Goal: Task Accomplishment & Management: Complete application form

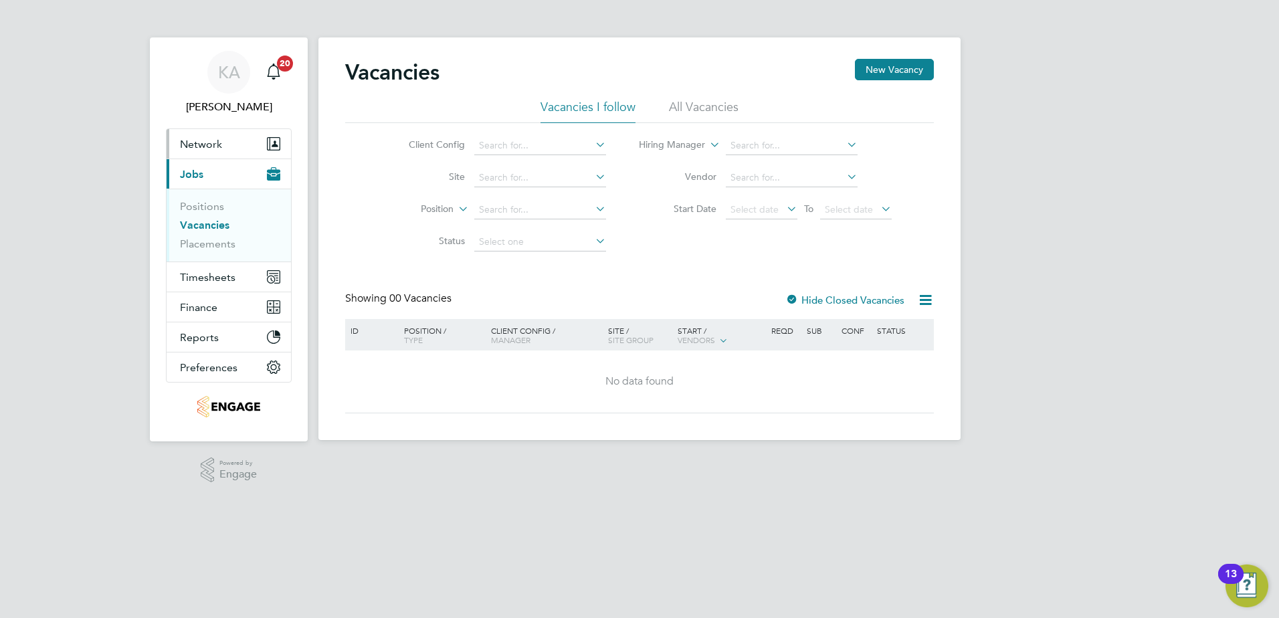
click at [203, 149] on span "Network" at bounding box center [201, 144] width 42 height 13
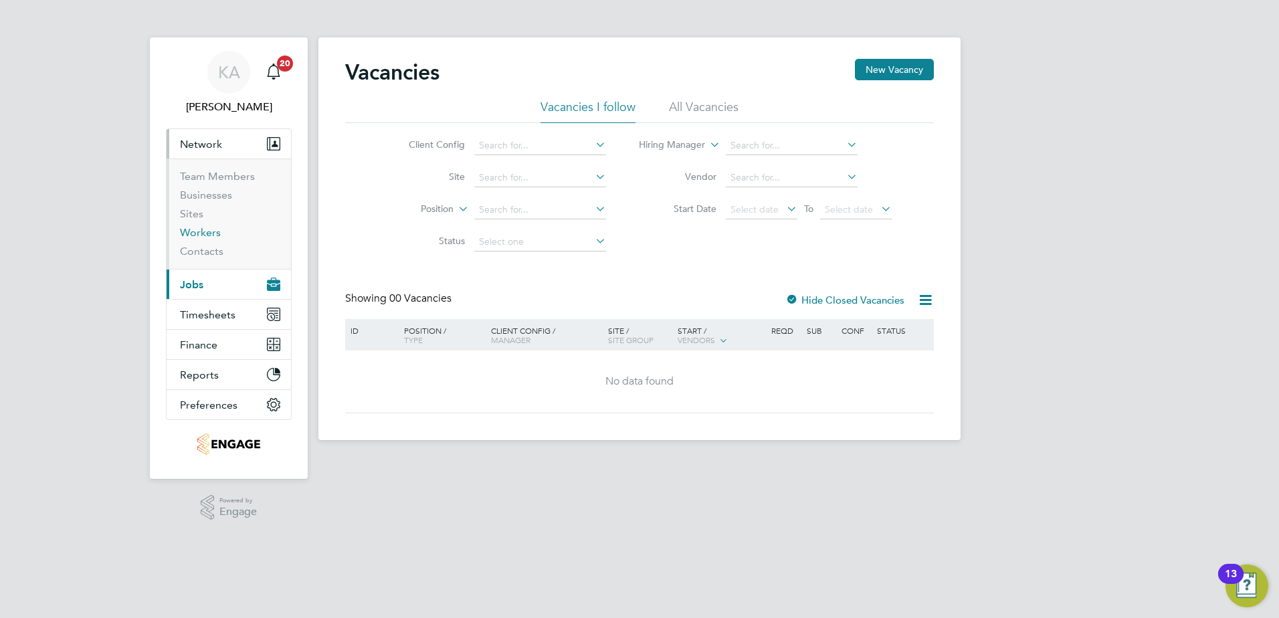
click at [201, 236] on link "Workers" at bounding box center [200, 232] width 41 height 13
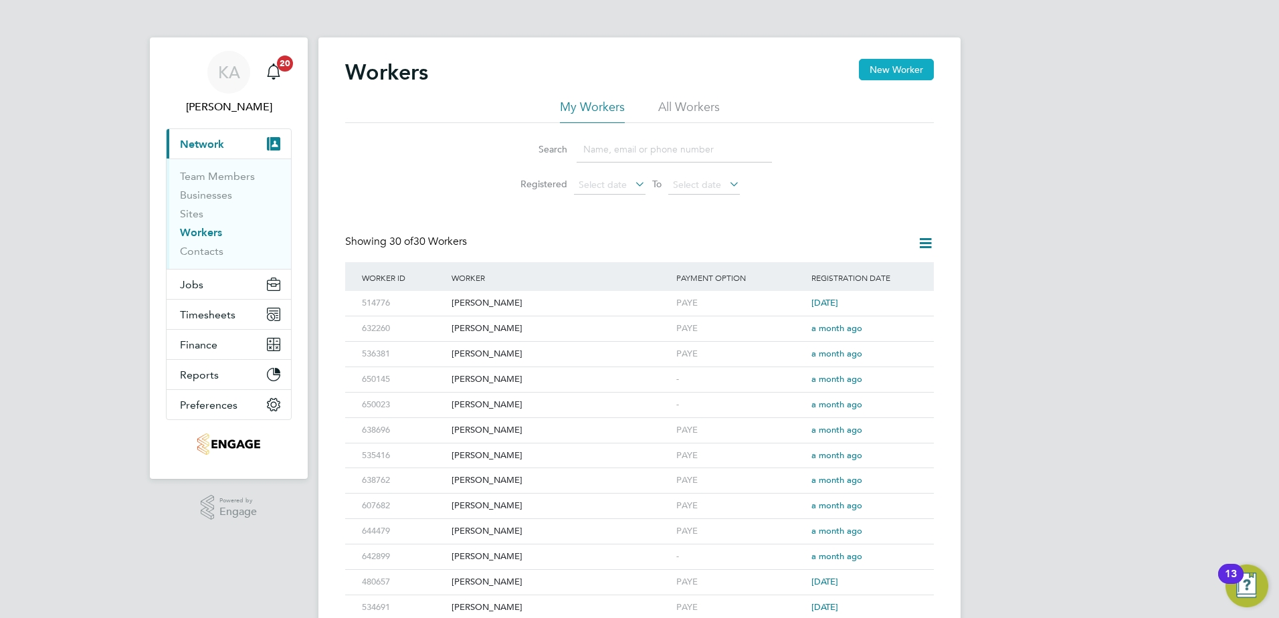
click at [881, 68] on button "New Worker" at bounding box center [896, 69] width 75 height 21
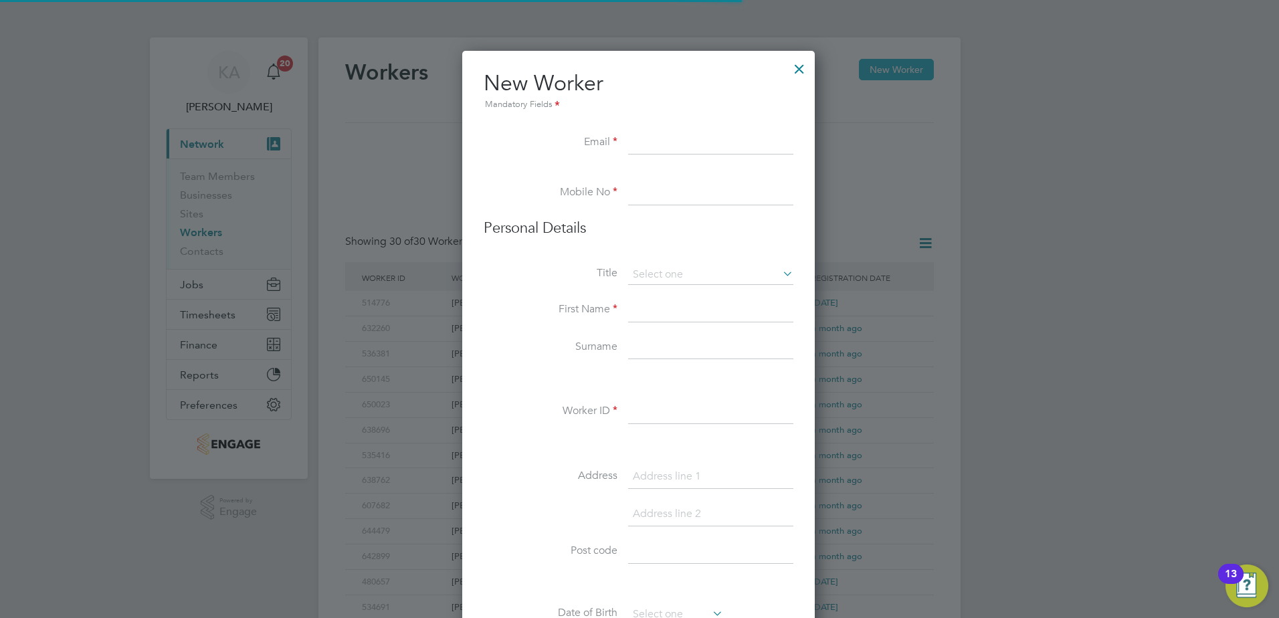
scroll to position [1138, 354]
click at [634, 139] on input at bounding box center [710, 143] width 165 height 24
paste input "[EMAIL_ADDRESS][DOMAIN_NAME]"
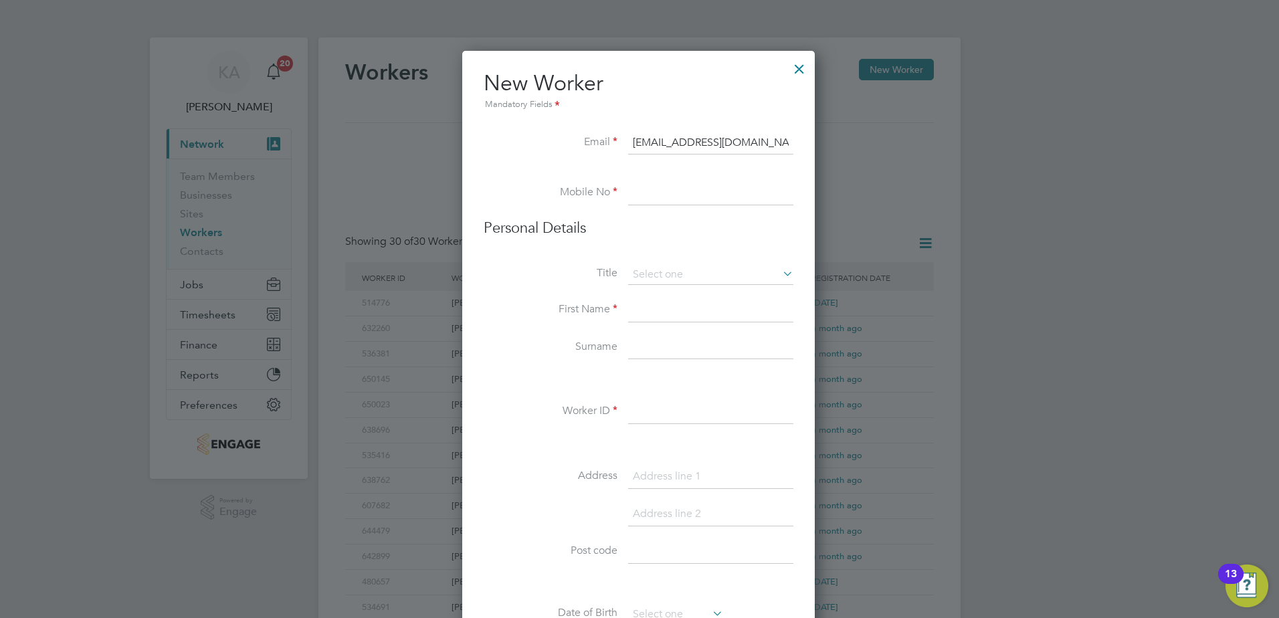
type input "[EMAIL_ADDRESS][DOMAIN_NAME]"
type input "07514590104"
type input "Kieran"
type input "[PERSON_NAME]"
click at [698, 276] on input at bounding box center [710, 275] width 165 height 20
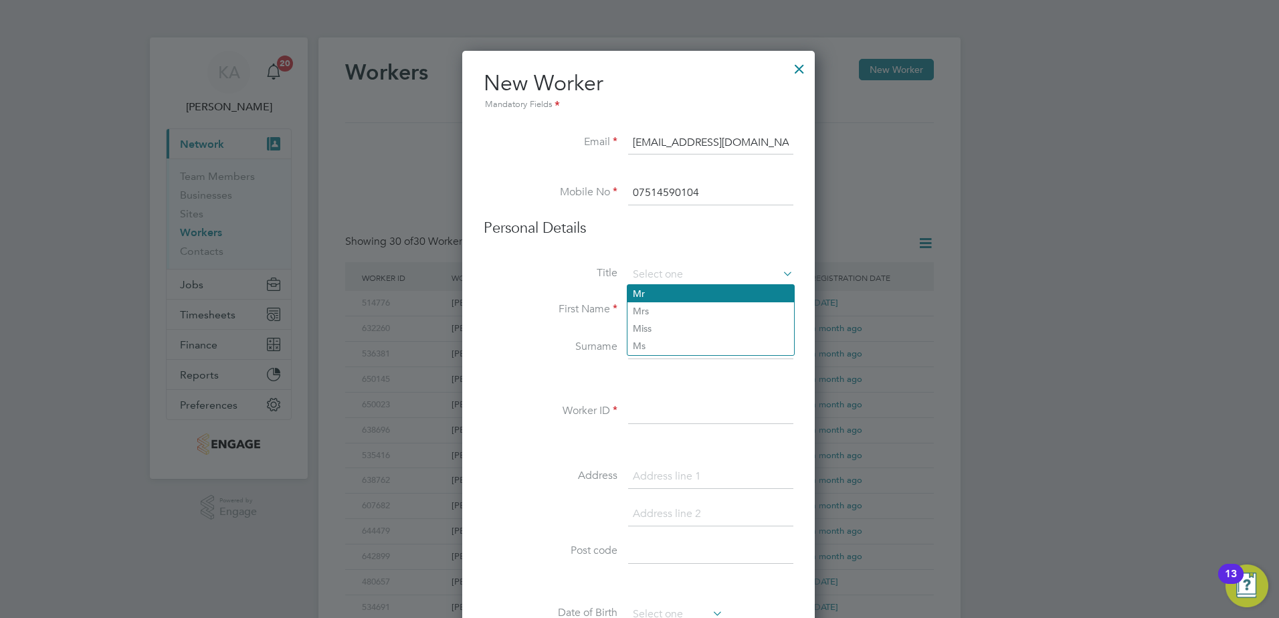
click at [642, 290] on li "Mr" at bounding box center [710, 293] width 167 height 17
type input "Mr"
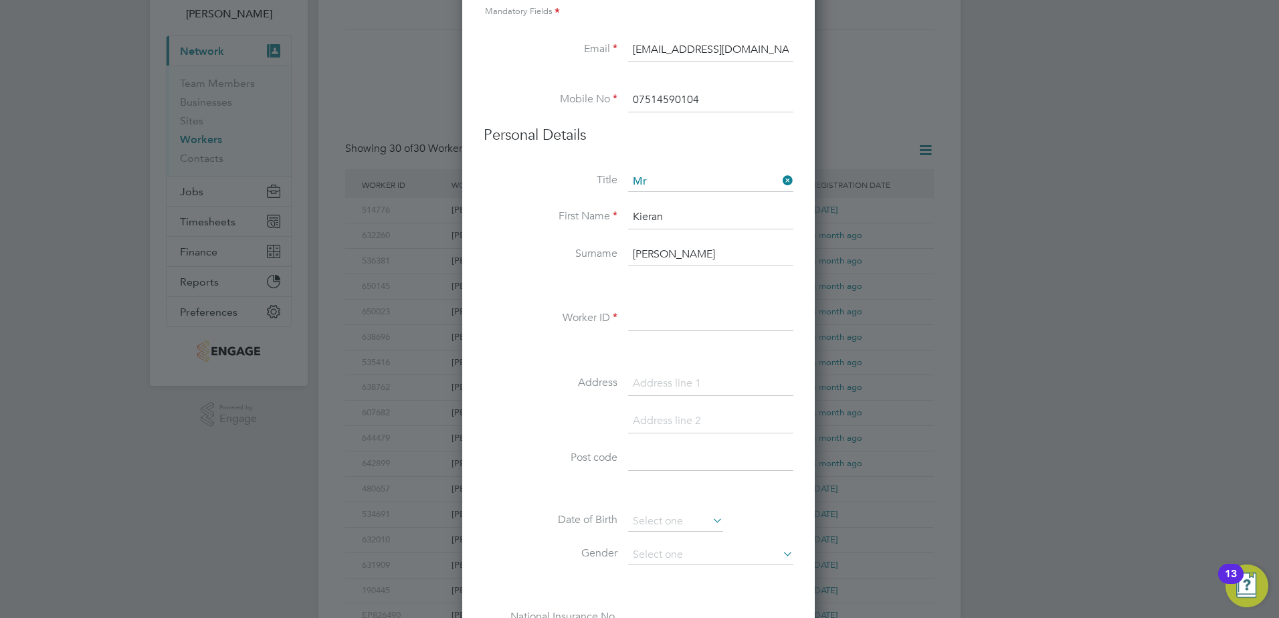
scroll to position [134, 0]
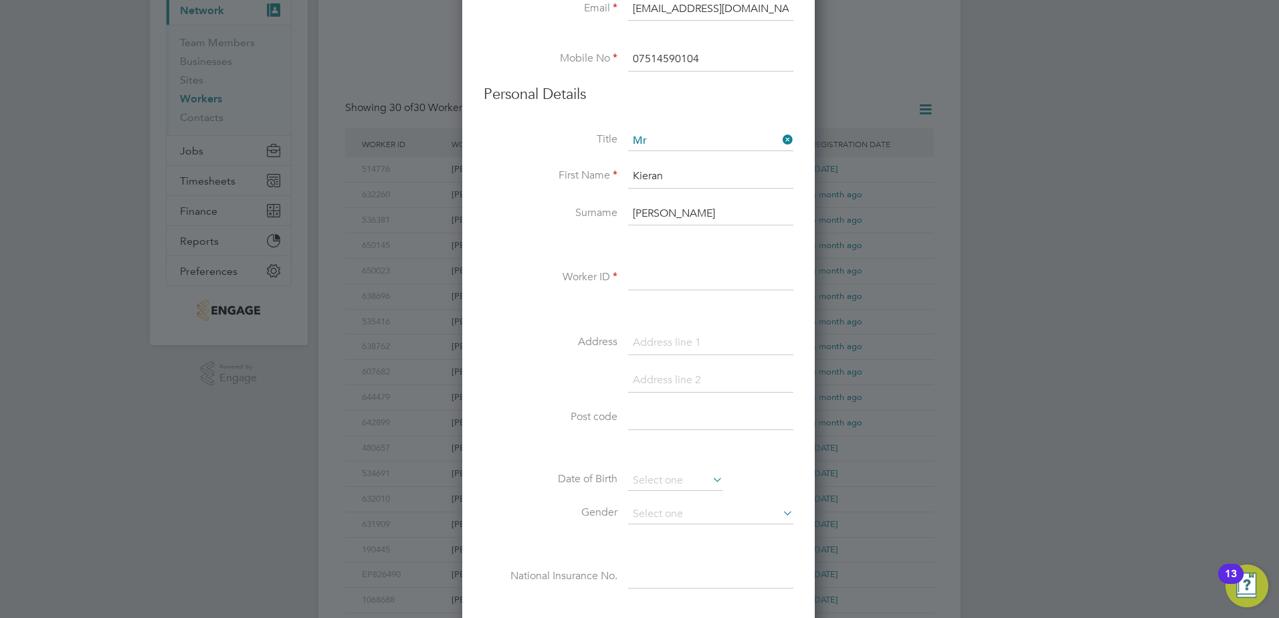
click at [679, 280] on input at bounding box center [710, 278] width 165 height 24
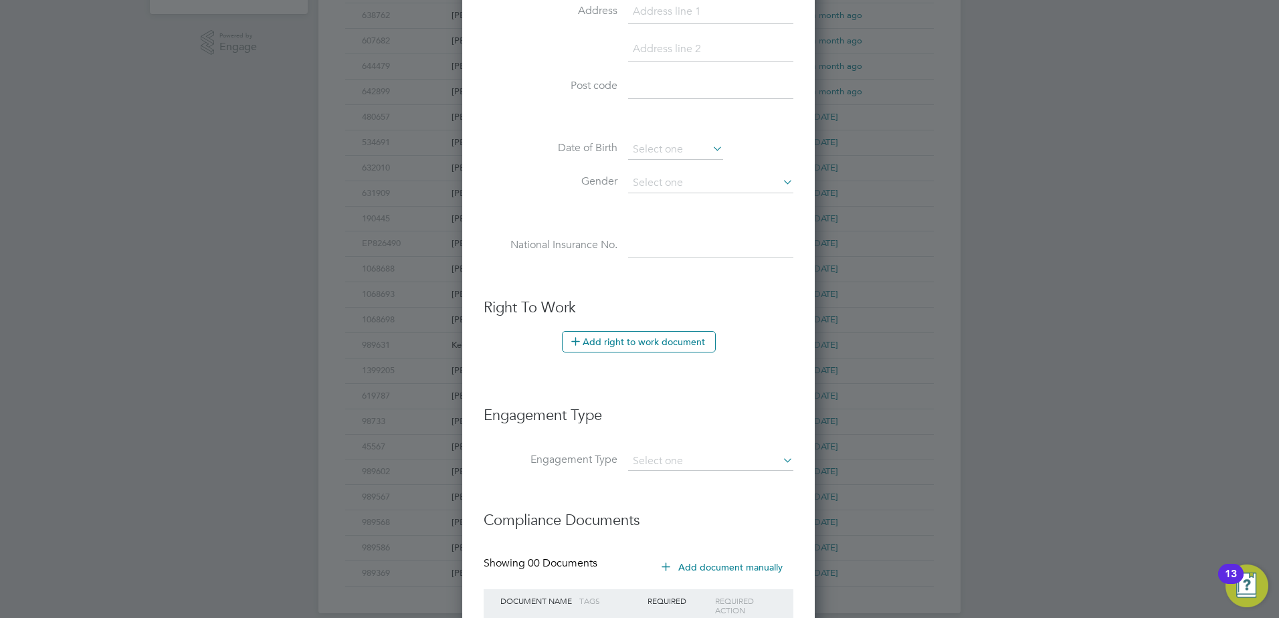
scroll to position [468, 0]
type input "556494"
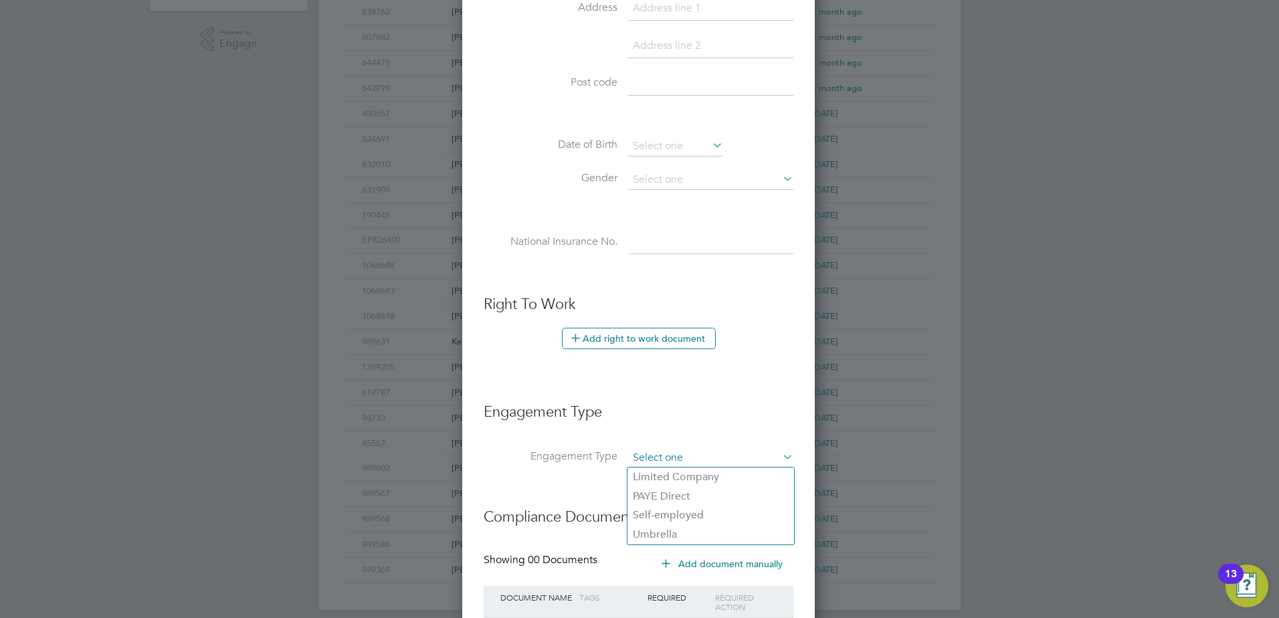
click at [694, 457] on input at bounding box center [710, 458] width 165 height 19
click at [660, 504] on li "PAYE Direct" at bounding box center [710, 496] width 167 height 19
type input "PAYE Direct"
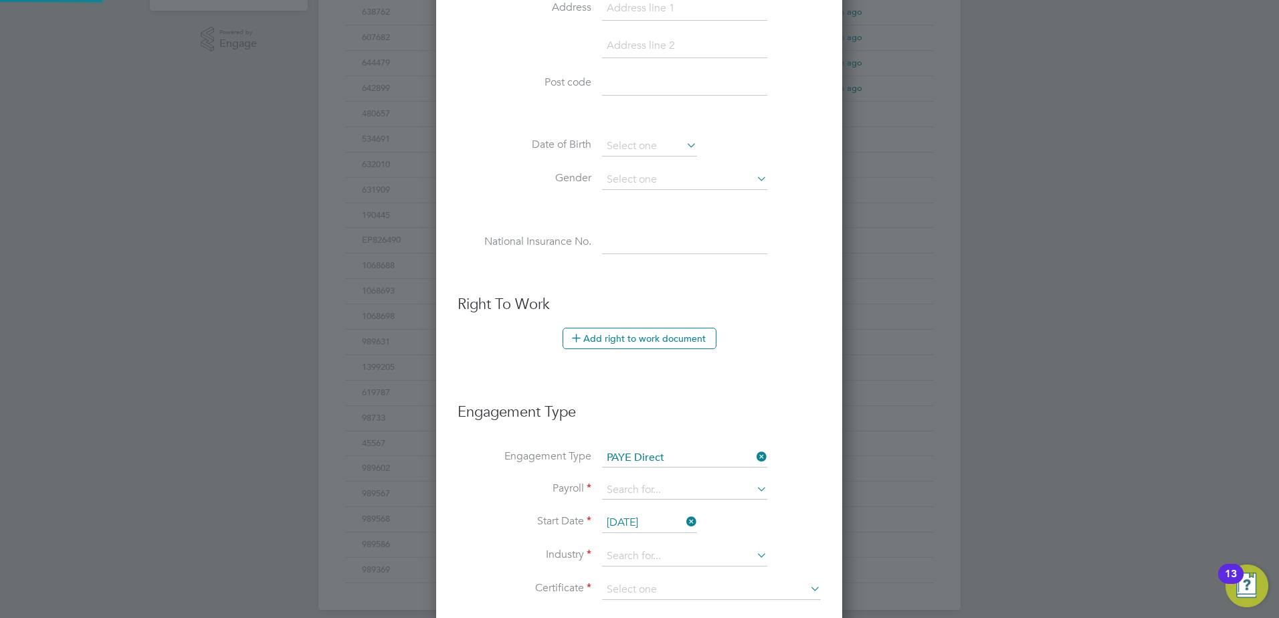
scroll to position [1530, 407]
click at [778, 338] on li "Add right to work document" at bounding box center [638, 345] width 363 height 35
click at [643, 493] on input at bounding box center [684, 490] width 165 height 19
click at [625, 510] on li "PAYE" at bounding box center [684, 509] width 167 height 19
type input "PAYE"
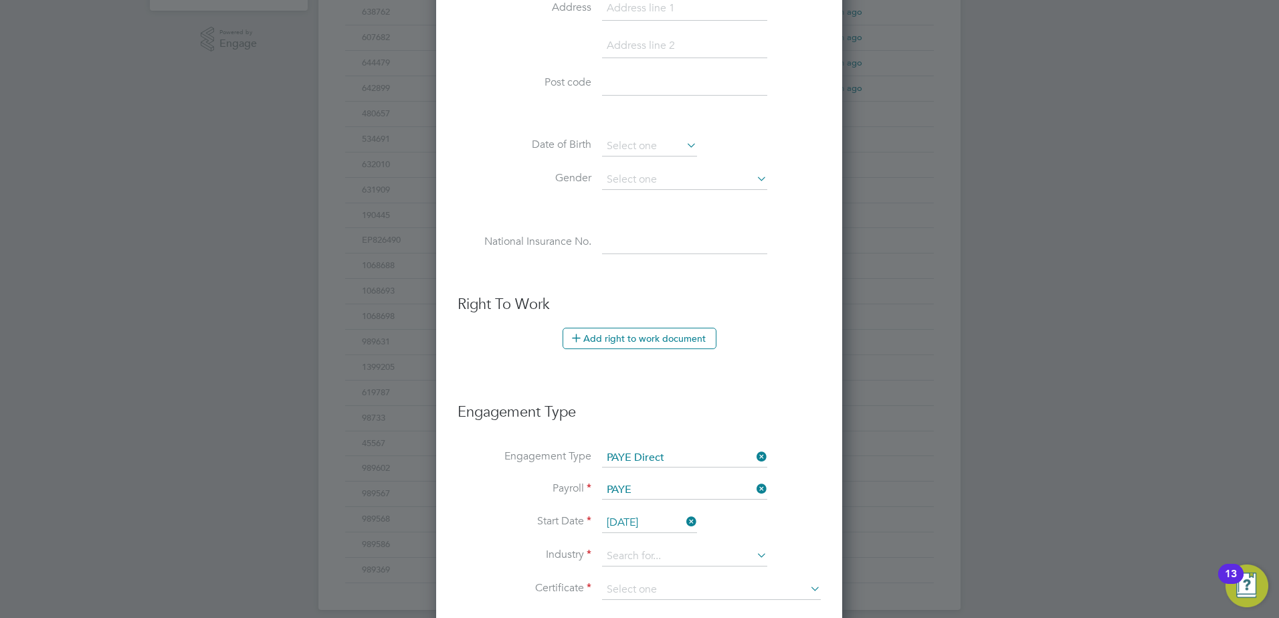
click at [817, 352] on li "Add right to work document" at bounding box center [638, 345] width 363 height 35
click at [627, 559] on input at bounding box center [684, 556] width 165 height 20
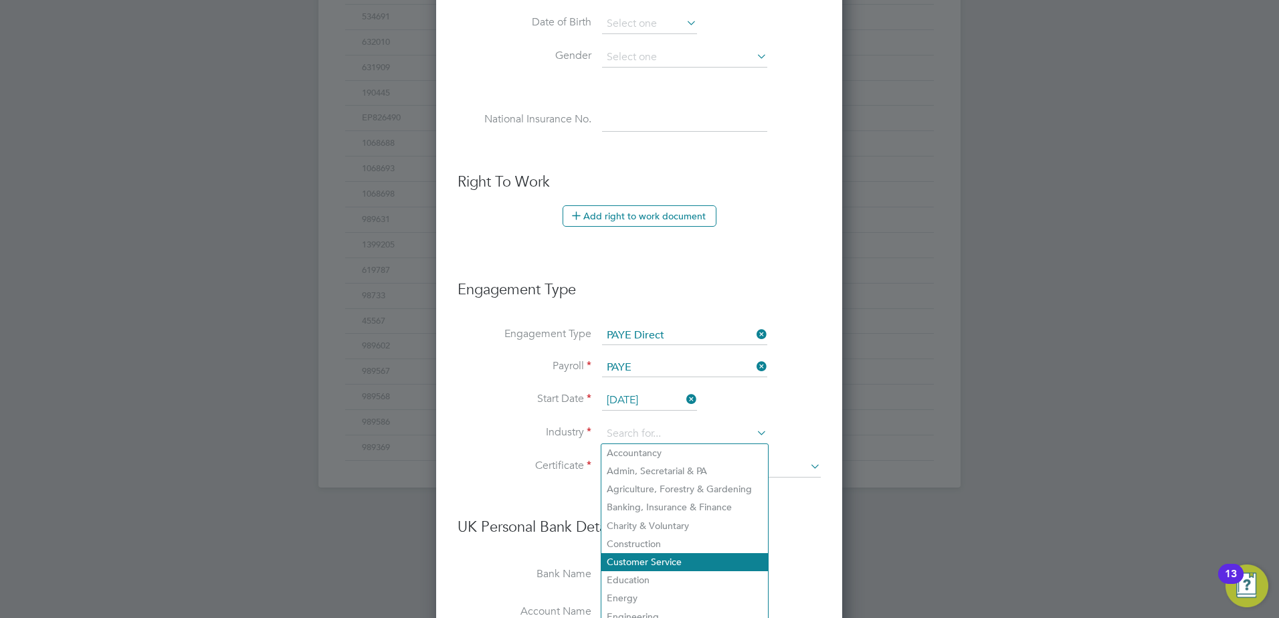
scroll to position [602, 0]
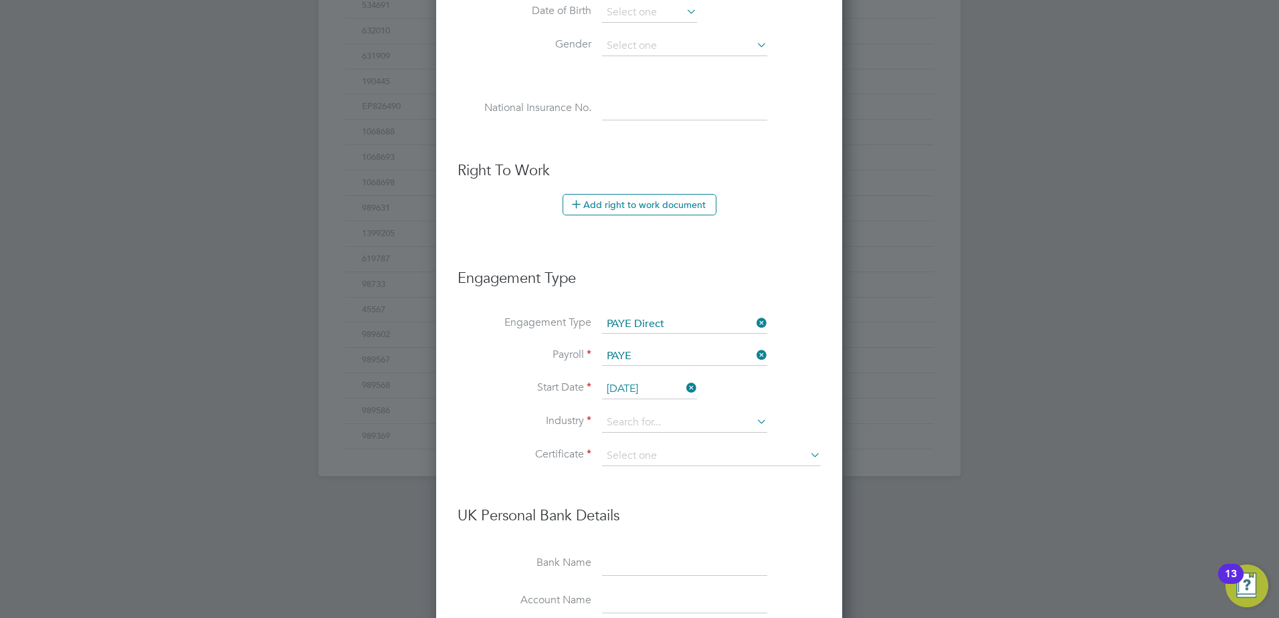
click at [625, 532] on li "Construction" at bounding box center [684, 533] width 167 height 18
type input "Construction"
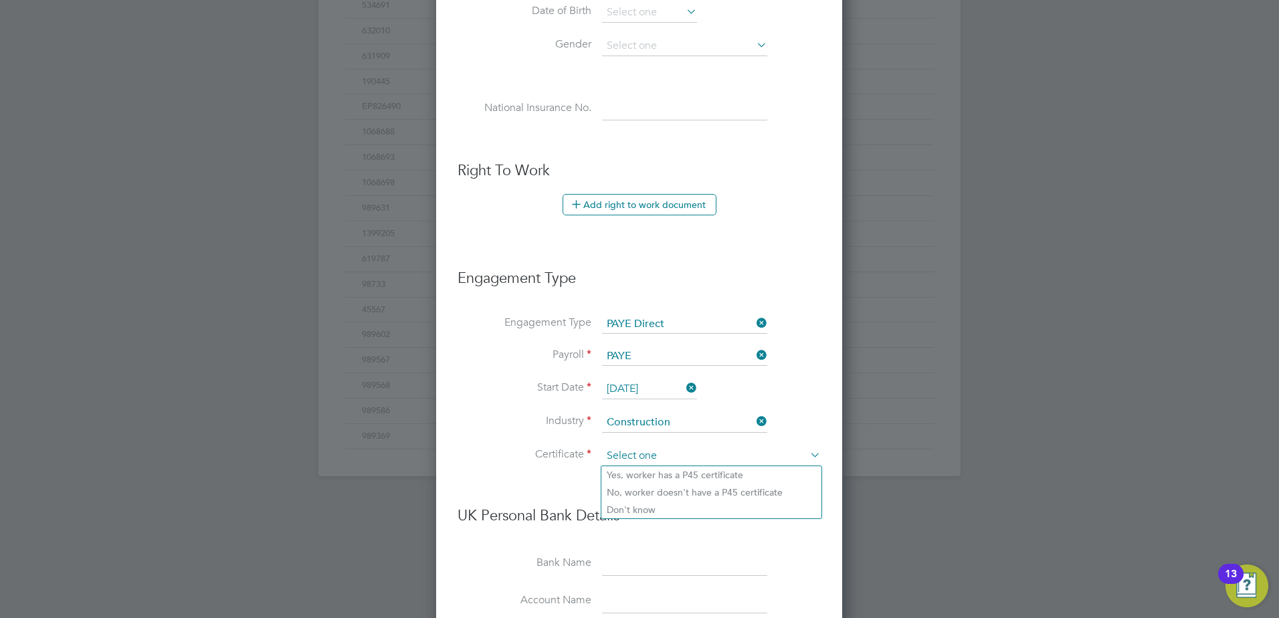
click at [631, 457] on input at bounding box center [711, 456] width 219 height 20
click at [627, 490] on li "No, worker doesn't have a P45 certificate" at bounding box center [711, 492] width 220 height 17
type input "No, worker doesn't have a P45 certificate"
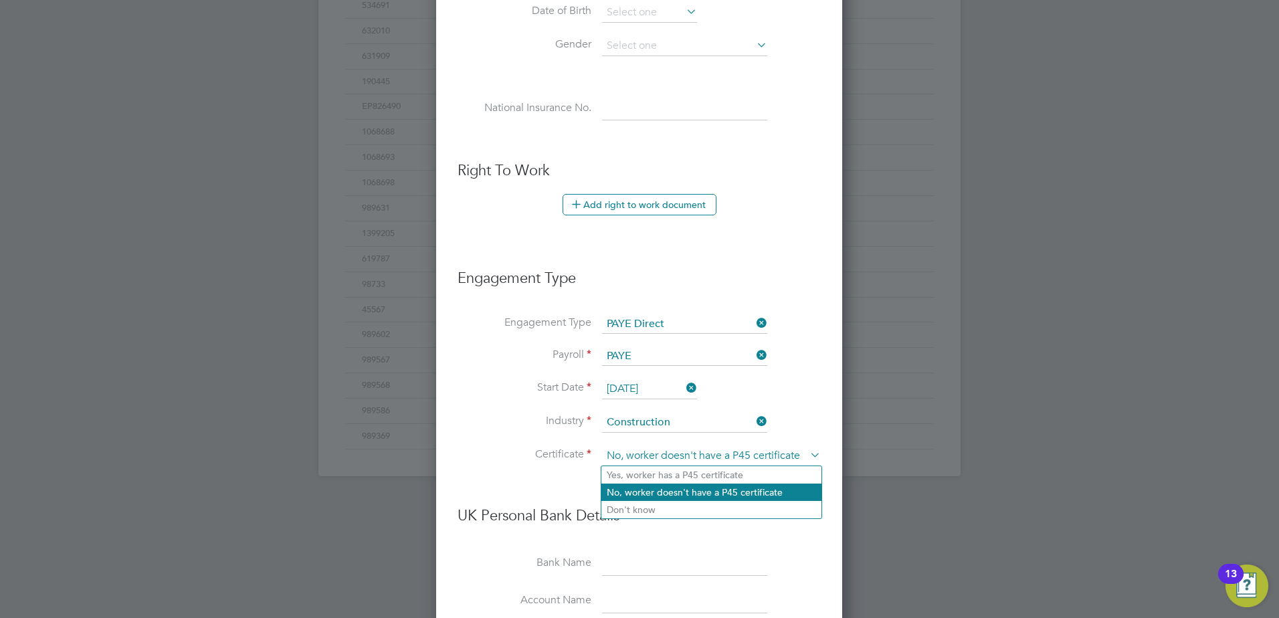
scroll to position [1926, 459]
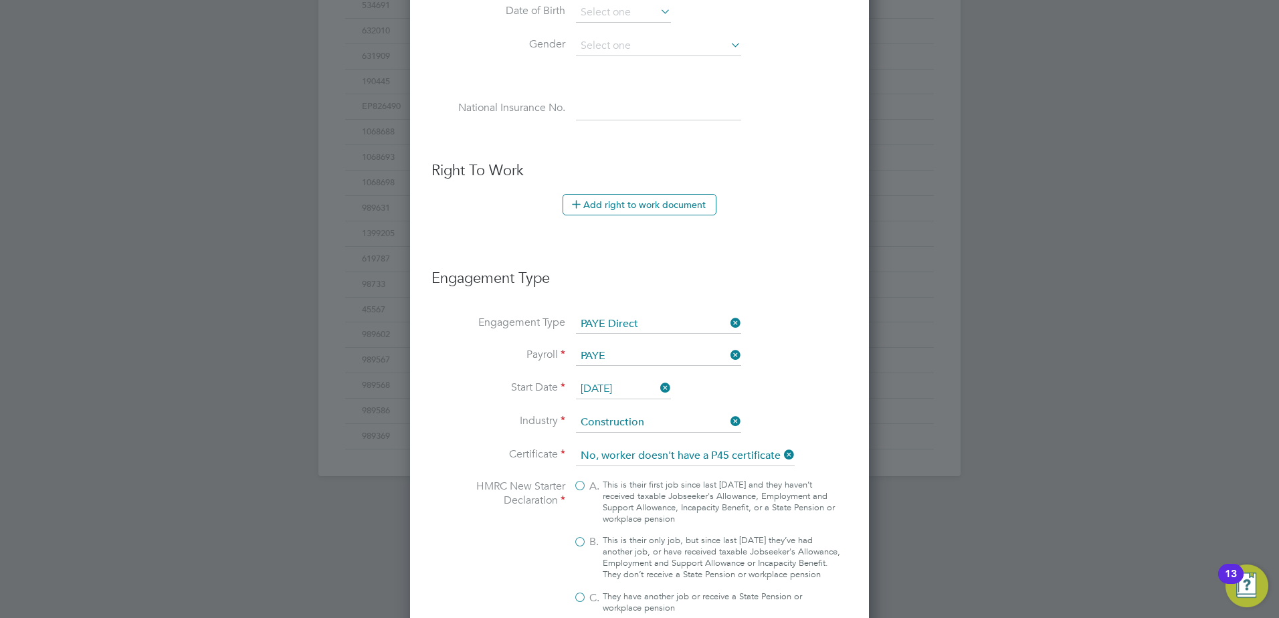
click at [583, 541] on label "B. This is their only job, but since last 6 April they’ve had another job, or h…" at bounding box center [707, 557] width 268 height 45
click at [0, 0] on input "B. This is their only job, but since last 6 April they’ve had another job, or h…" at bounding box center [0, 0] width 0 height 0
type input "1257L"
click at [812, 336] on li "Engagement Type PAYE Direct" at bounding box center [639, 331] width 416 height 32
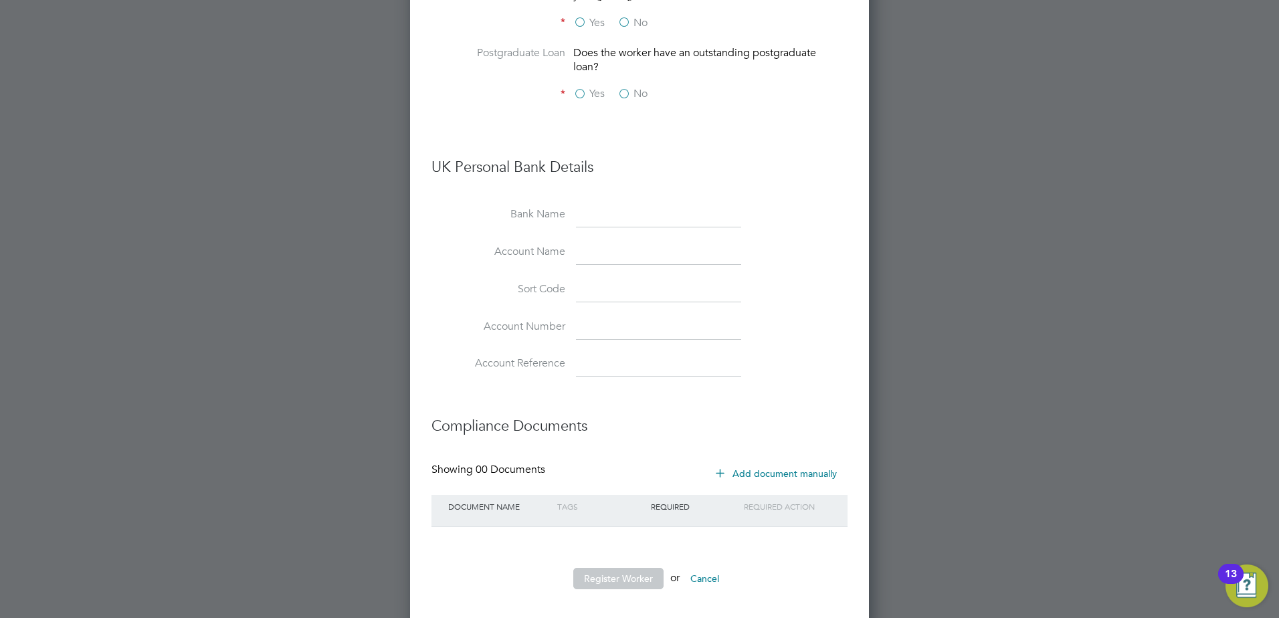
scroll to position [1358, 0]
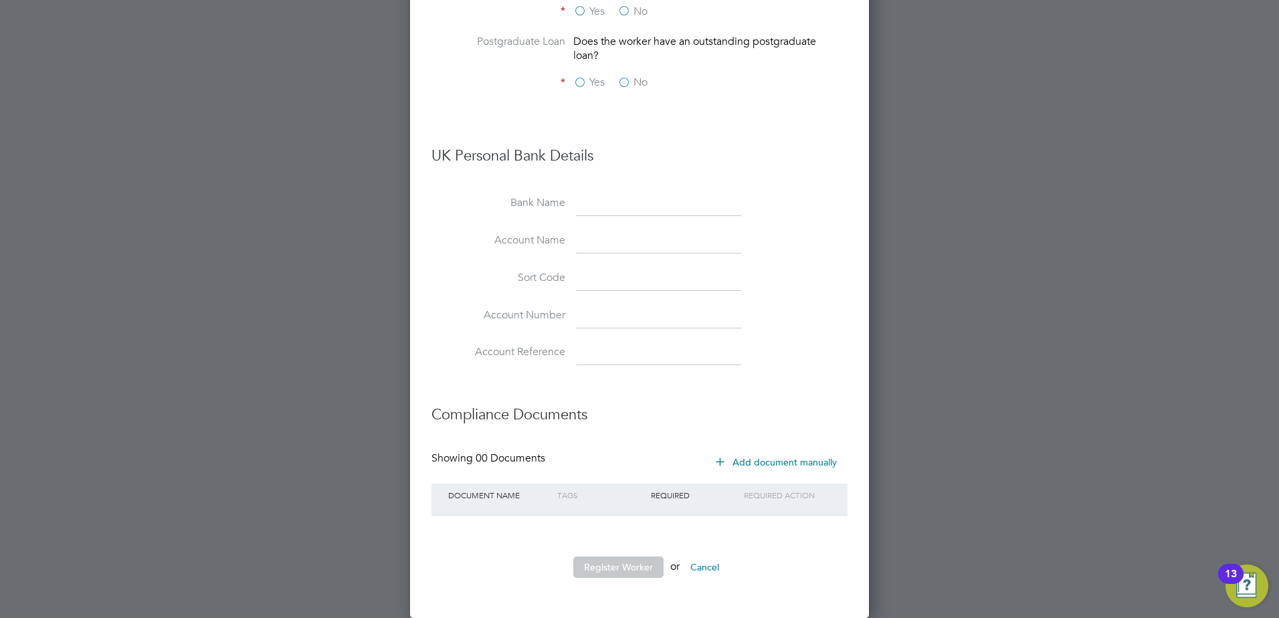
click at [614, 570] on button "Register Worker" at bounding box center [618, 566] width 90 height 21
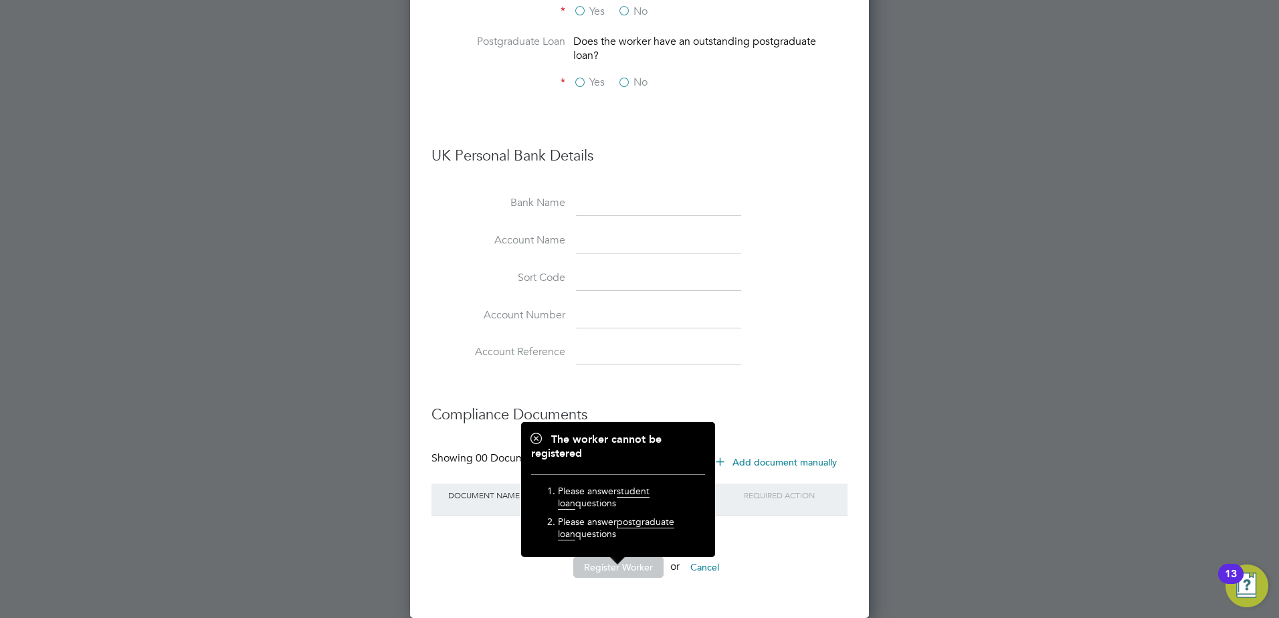
click at [830, 316] on li "Account Number" at bounding box center [639, 322] width 416 height 37
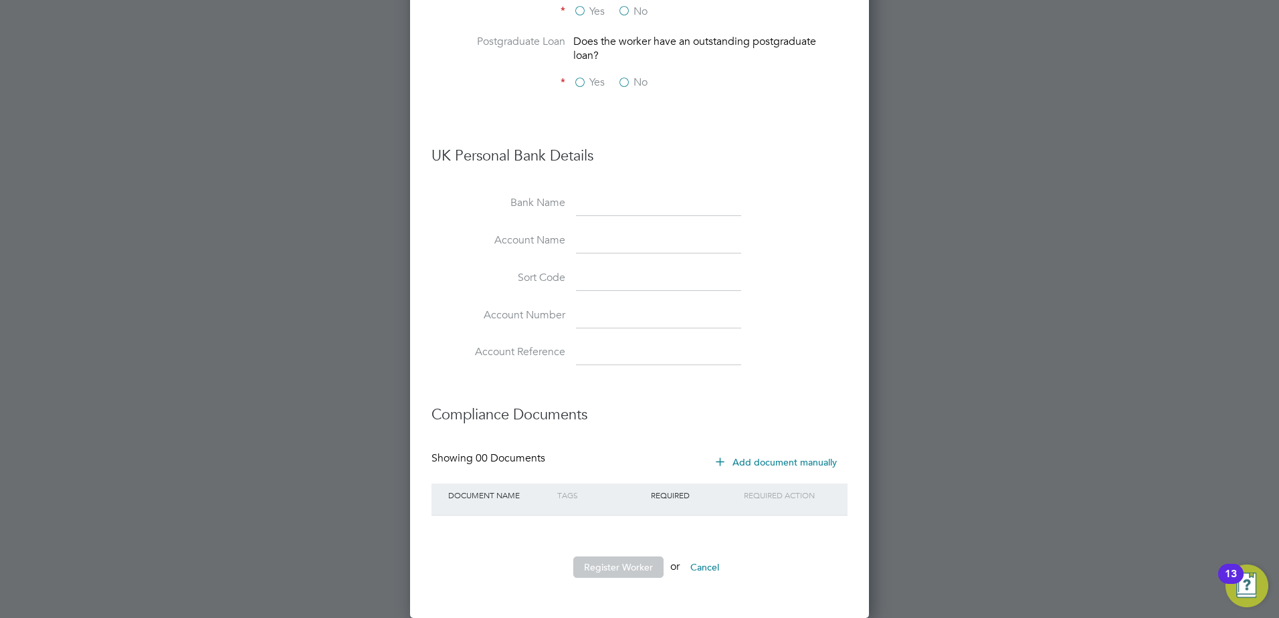
scroll to position [1224, 0]
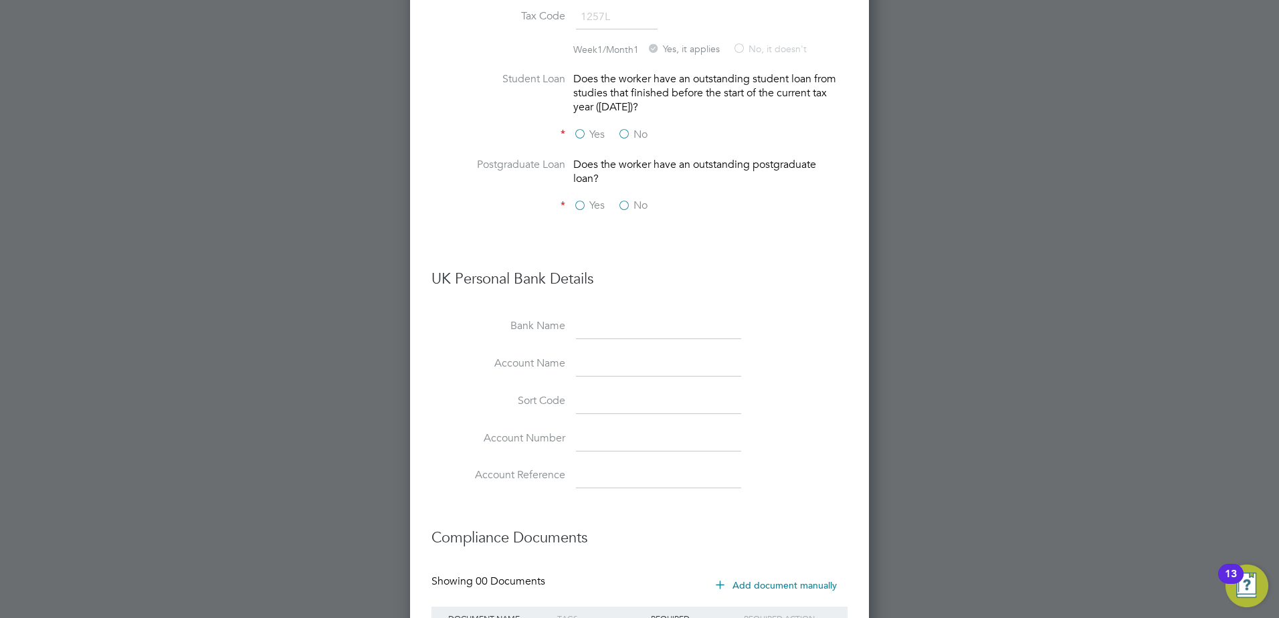
click at [625, 142] on label "No" at bounding box center [632, 135] width 30 height 14
click at [0, 0] on input "No" at bounding box center [0, 0] width 0 height 0
click at [628, 213] on label "No" at bounding box center [632, 206] width 30 height 14
click at [0, 0] on input "No" at bounding box center [0, 0] width 0 height 0
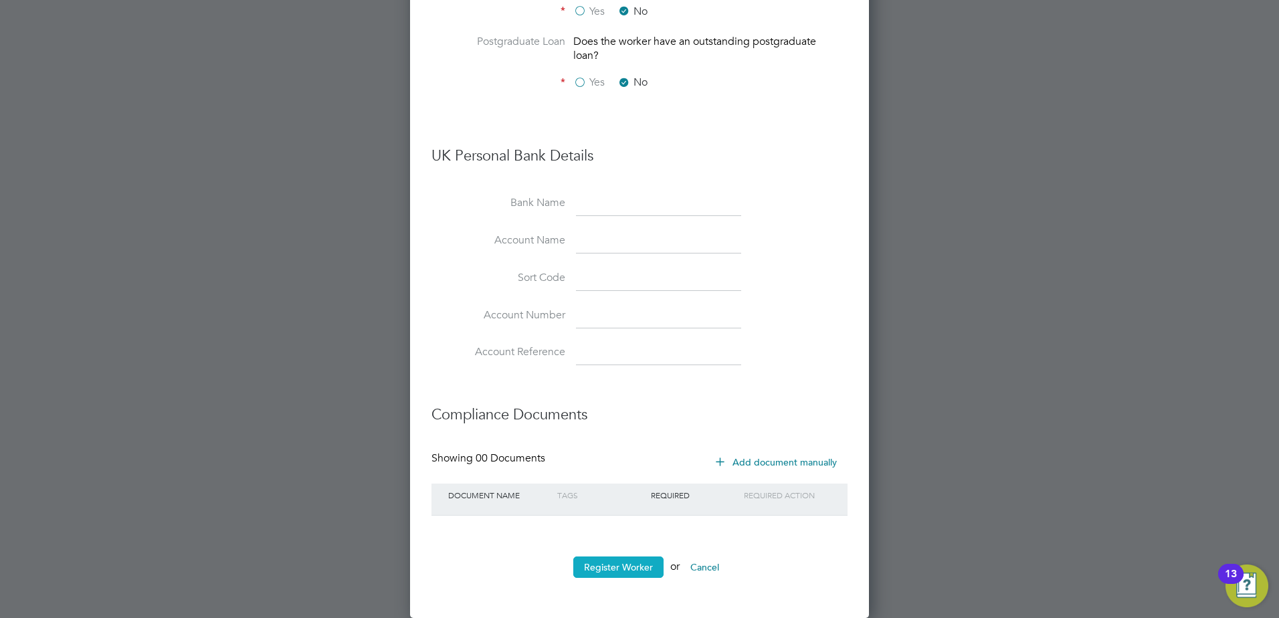
click at [591, 566] on button "Register Worker" at bounding box center [618, 566] width 90 height 21
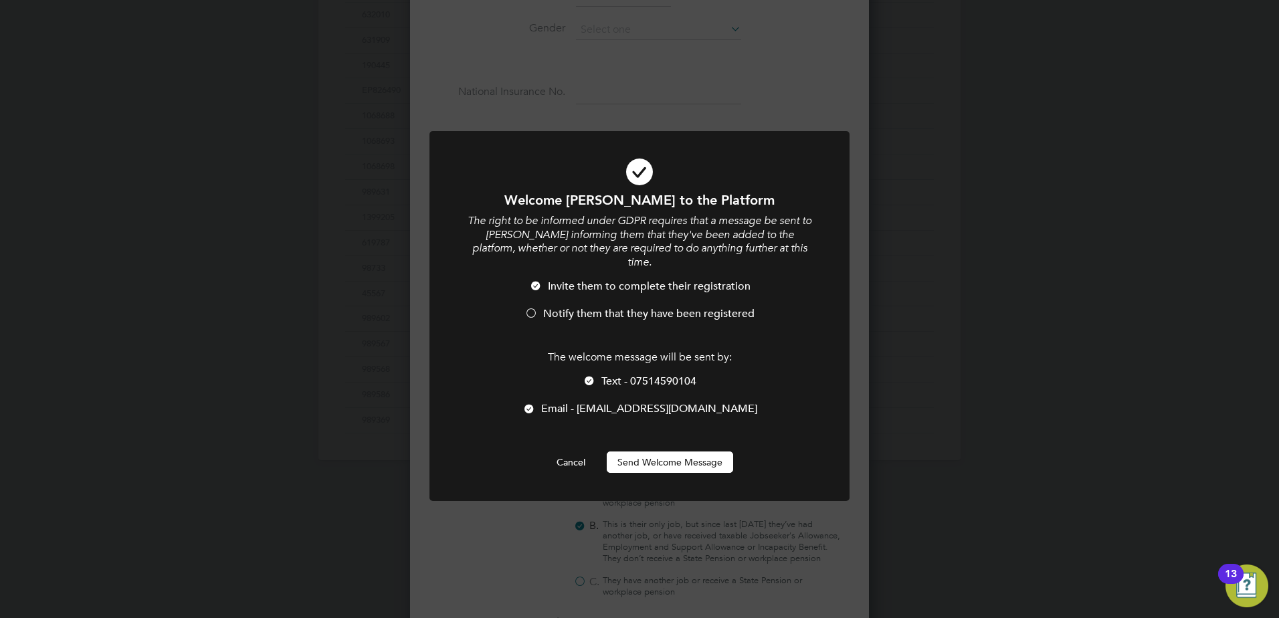
click at [532, 308] on div at bounding box center [530, 314] width 13 height 13
click at [670, 451] on button "Send Welcome Message" at bounding box center [670, 461] width 126 height 21
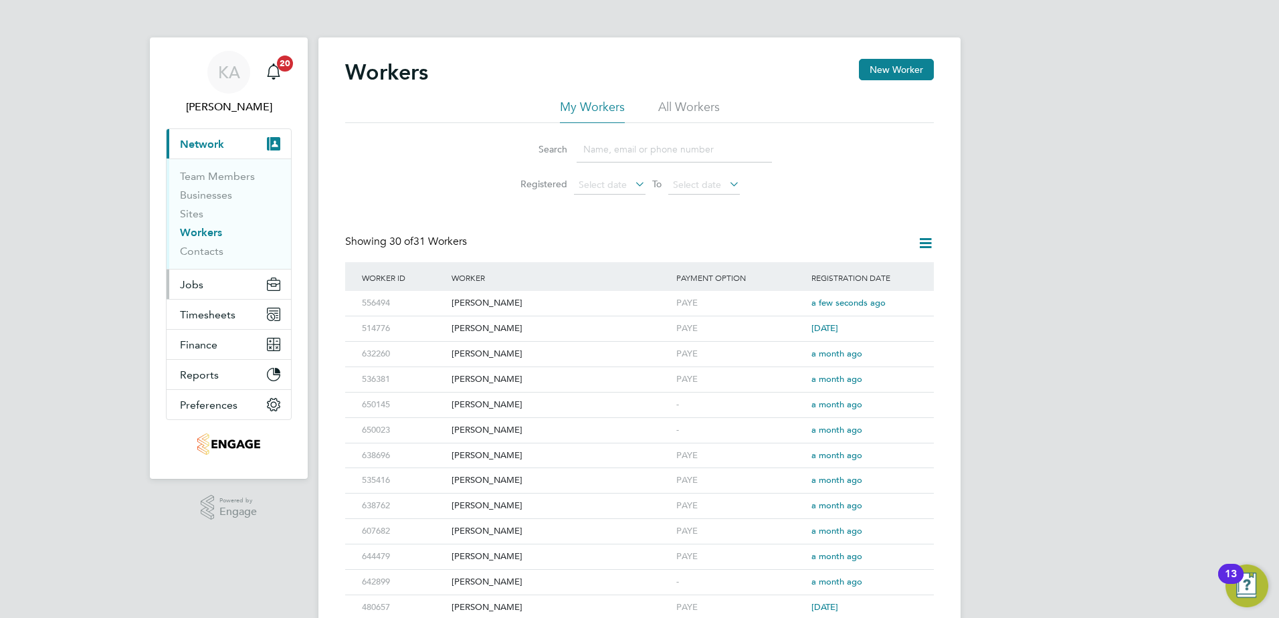
click at [198, 280] on span "Jobs" at bounding box center [191, 284] width 23 height 13
click at [209, 286] on button "Jobs" at bounding box center [229, 284] width 124 height 29
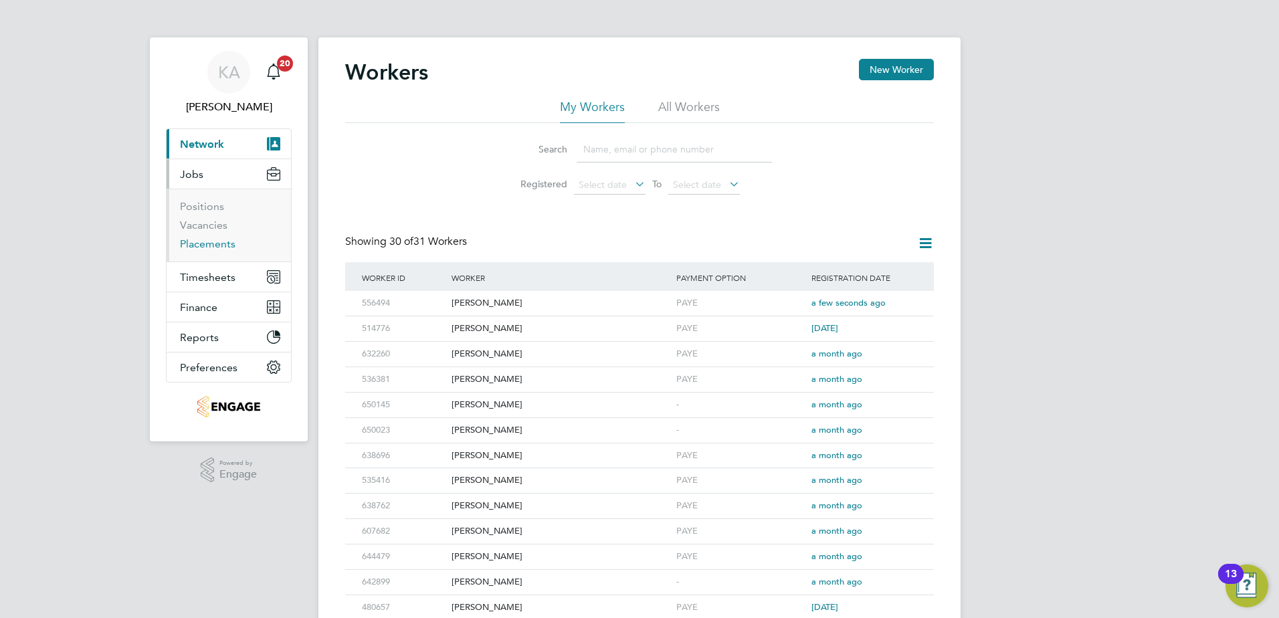
click at [203, 241] on link "Placements" at bounding box center [208, 243] width 56 height 13
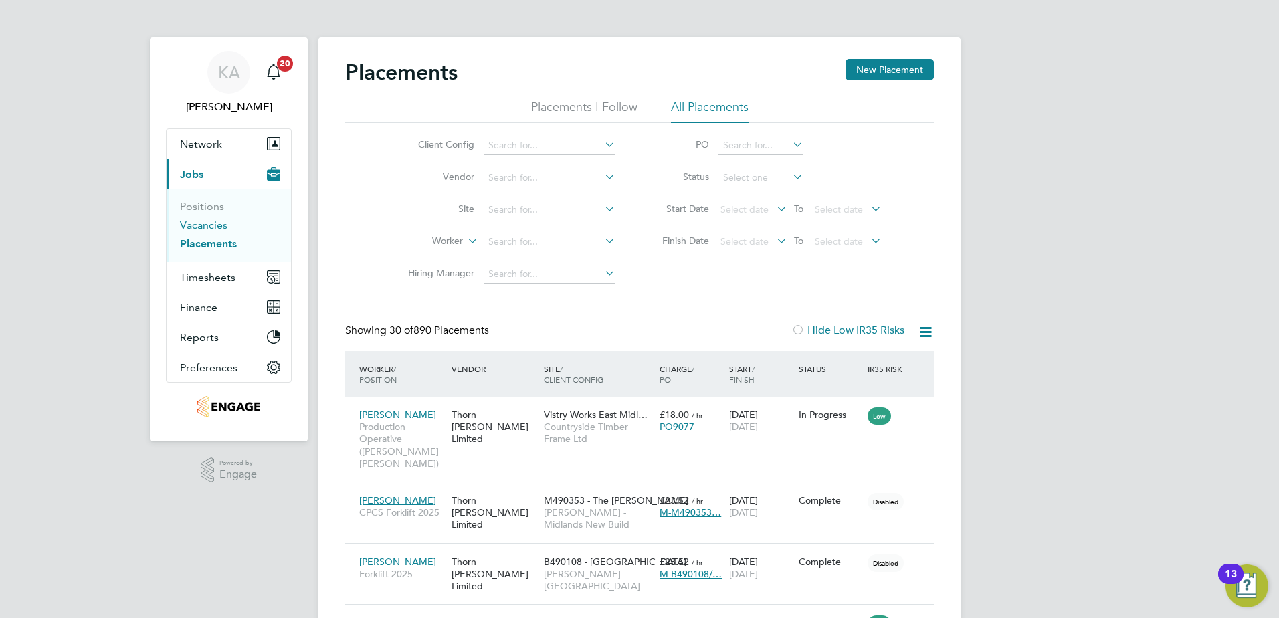
click at [203, 223] on link "Vacancies" at bounding box center [203, 225] width 47 height 13
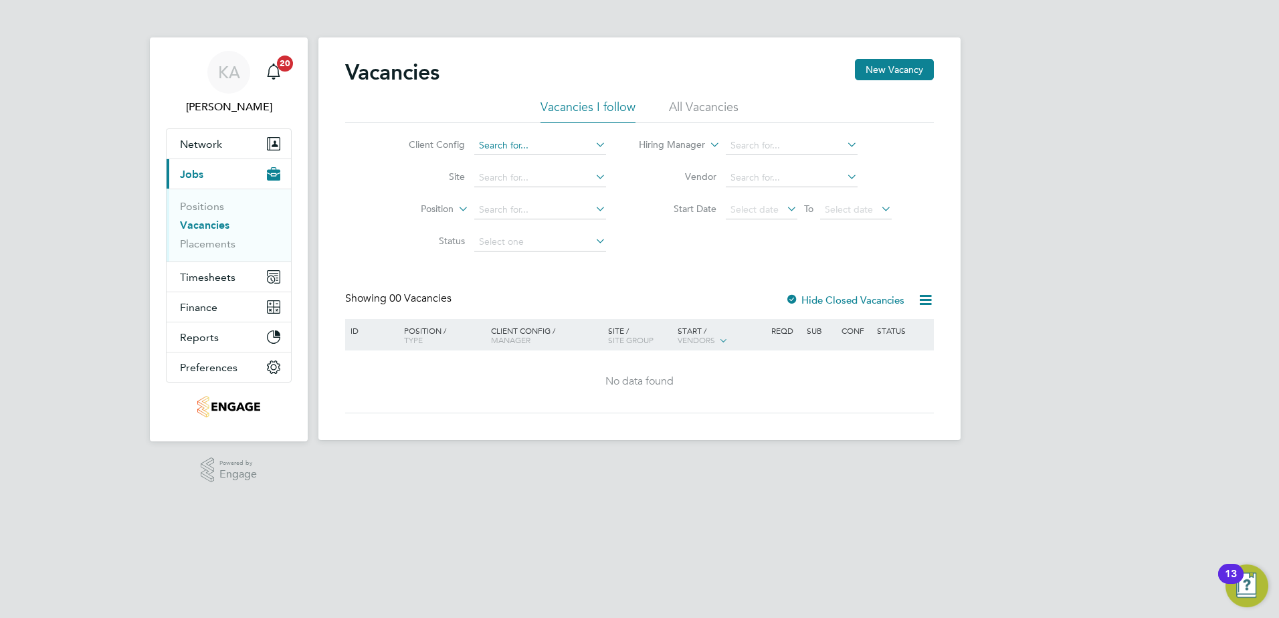
click at [532, 151] on input at bounding box center [540, 145] width 132 height 19
click at [520, 288] on li "Countryside Timber Frame Ltd" at bounding box center [560, 291] width 174 height 18
type input "Countryside Timber Frame Ltd"
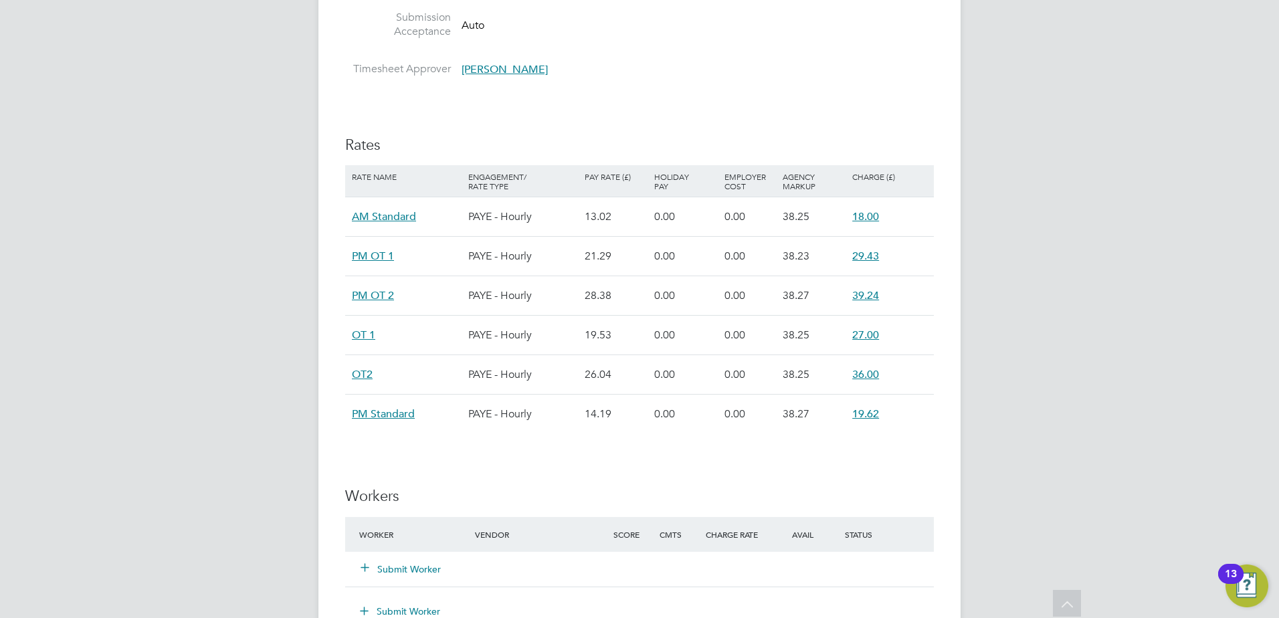
scroll to position [936, 0]
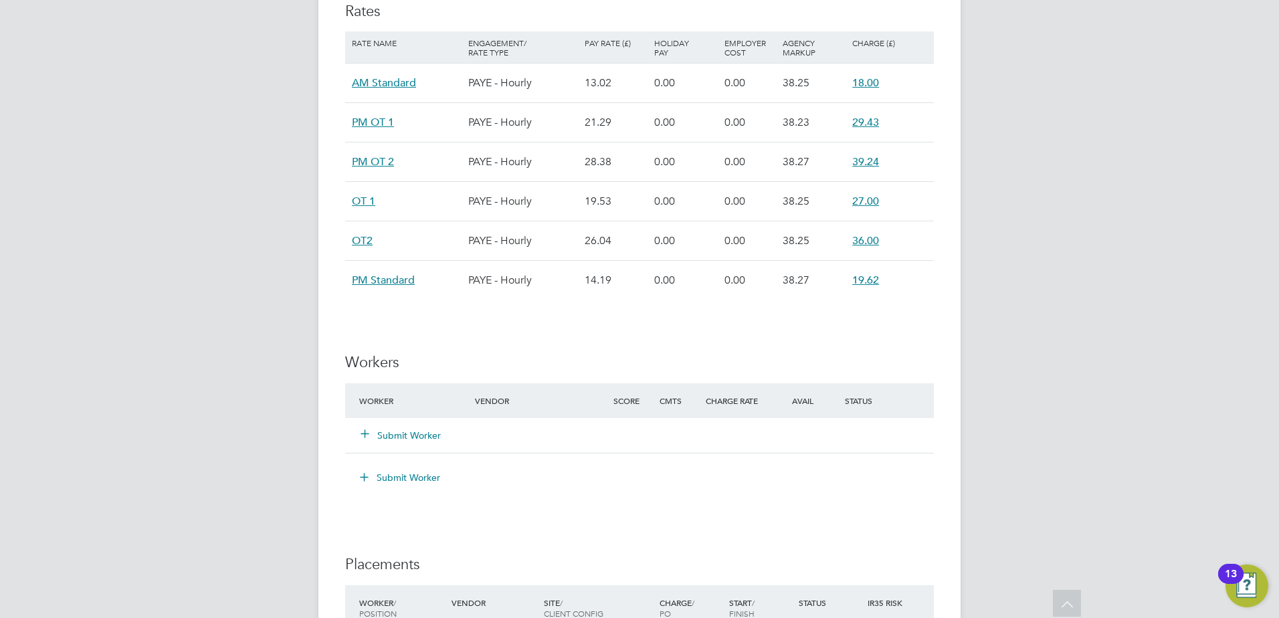
click at [397, 429] on button "Submit Worker" at bounding box center [401, 435] width 80 height 13
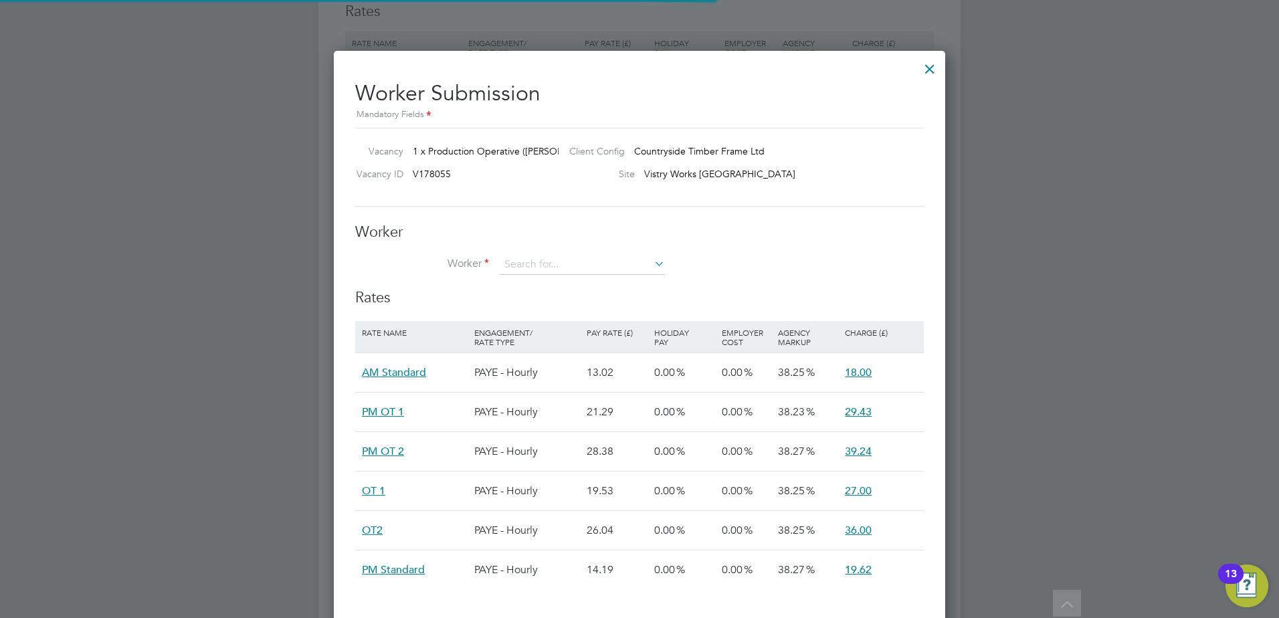
scroll to position [7, 7]
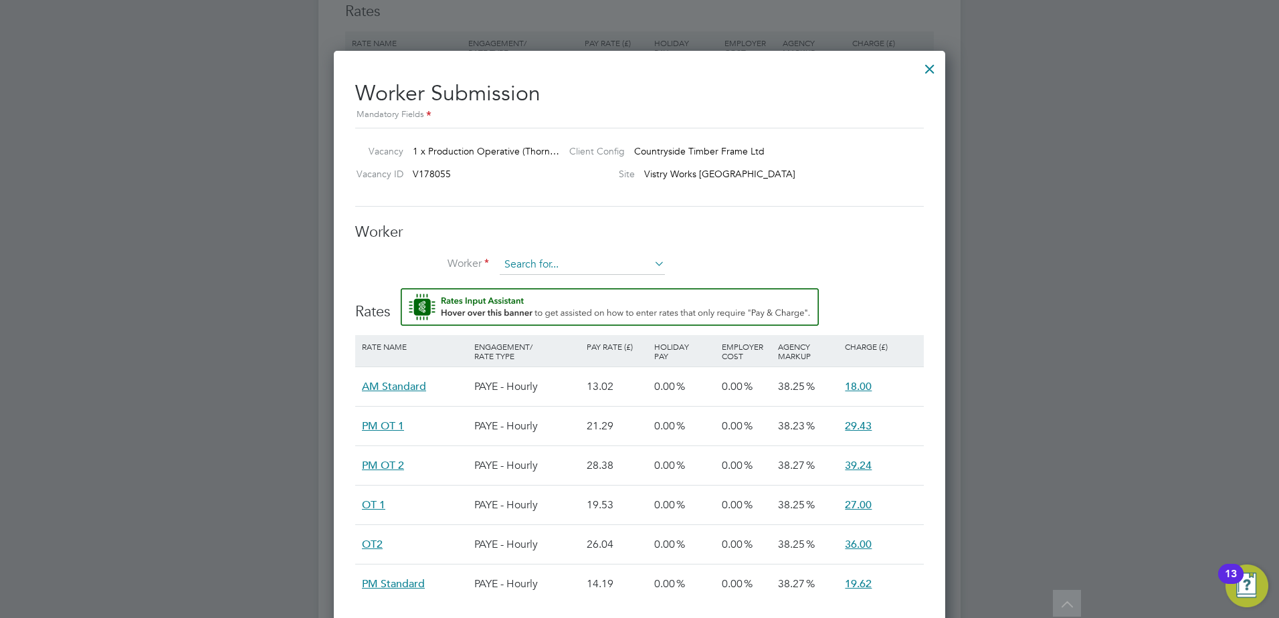
click at [544, 274] on input at bounding box center [582, 265] width 165 height 20
click at [558, 281] on li "Kieran Henery (556494)" at bounding box center [582, 284] width 167 height 18
type input "Kieran Henery (556494)"
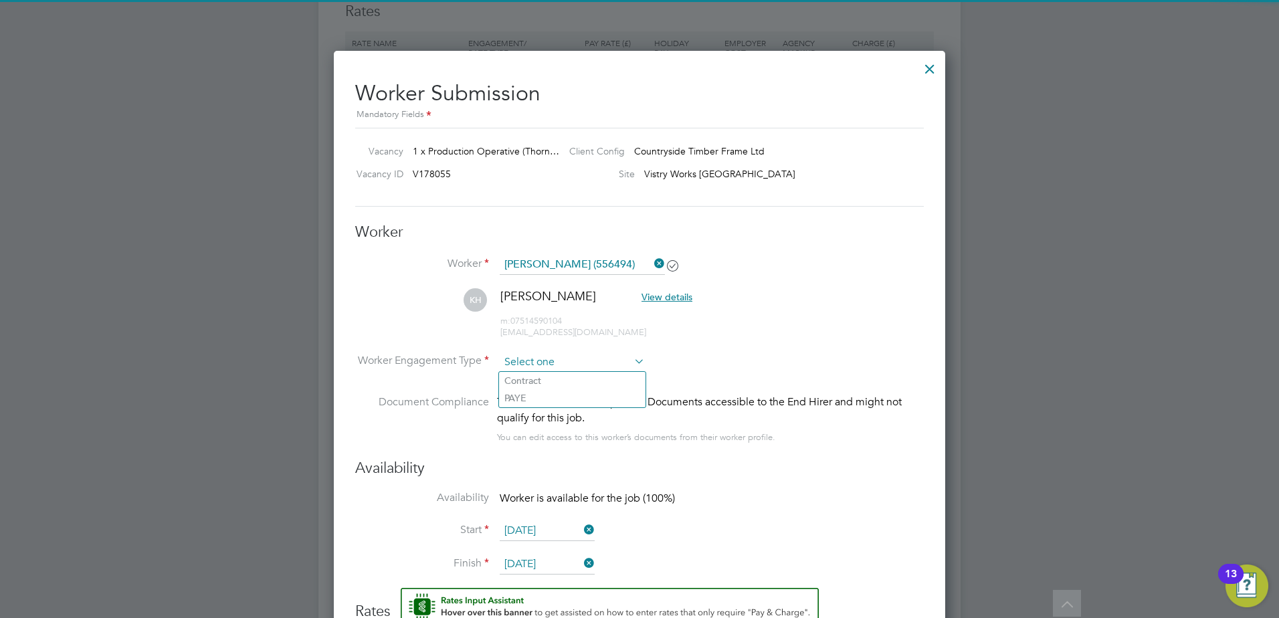
click at [552, 363] on input at bounding box center [572, 362] width 145 height 20
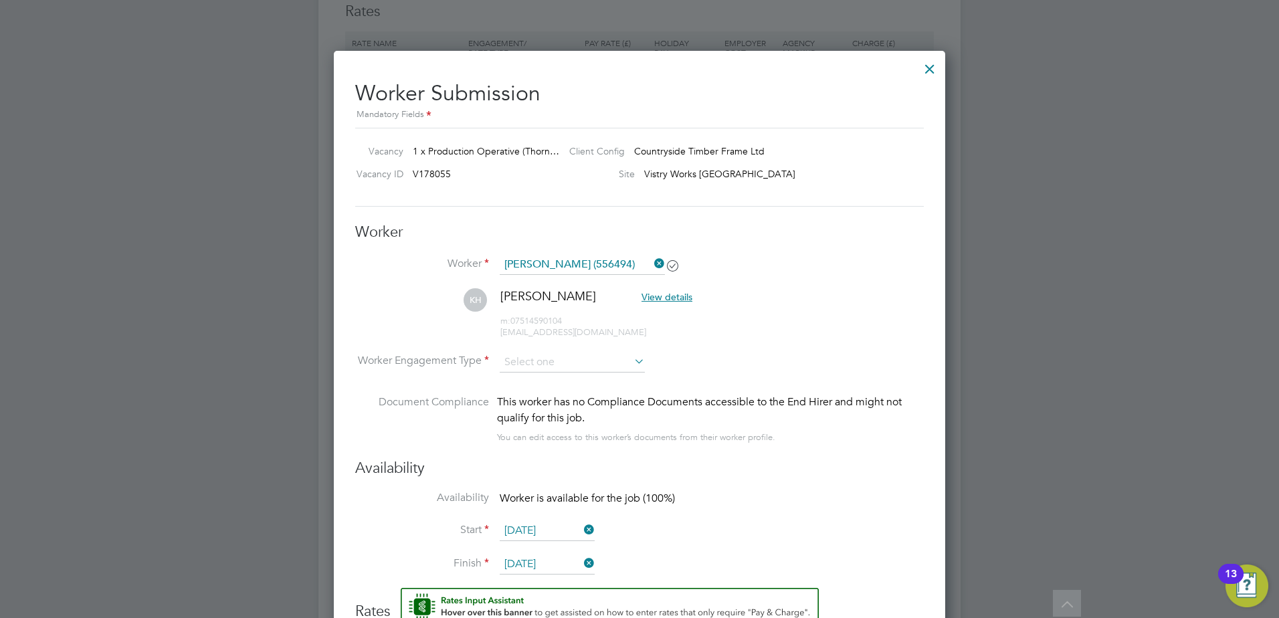
click at [538, 401] on li "PAYE" at bounding box center [572, 397] width 146 height 17
type input "PAYE"
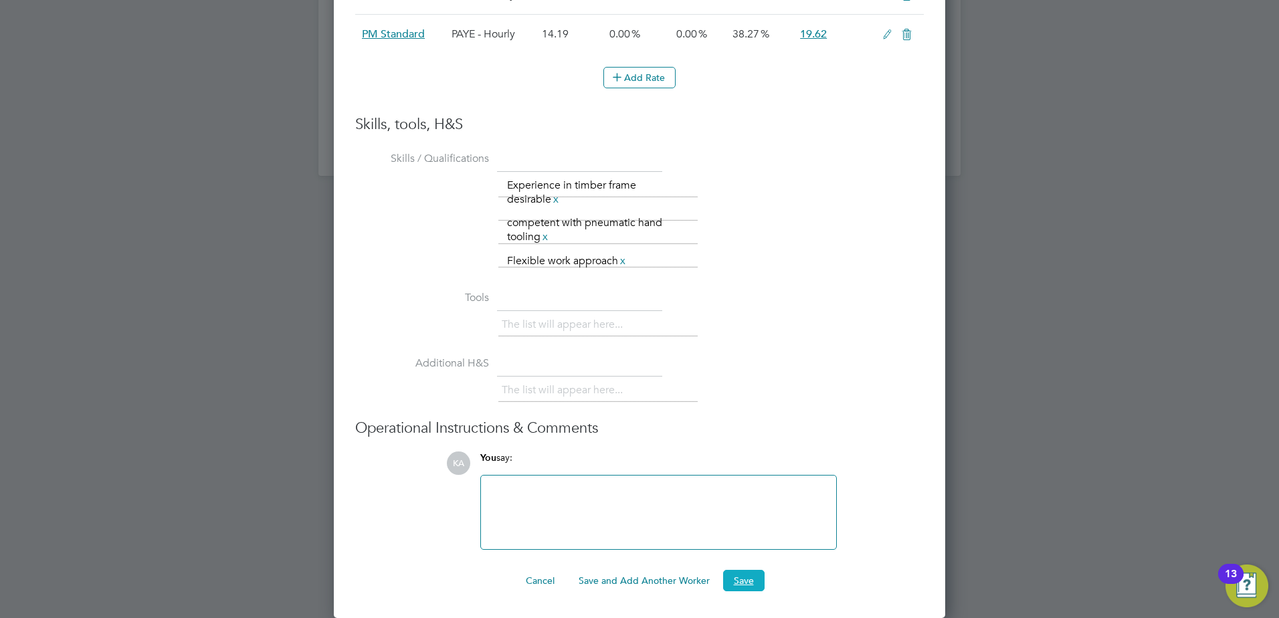
click at [748, 581] on button "Save" at bounding box center [743, 580] width 41 height 21
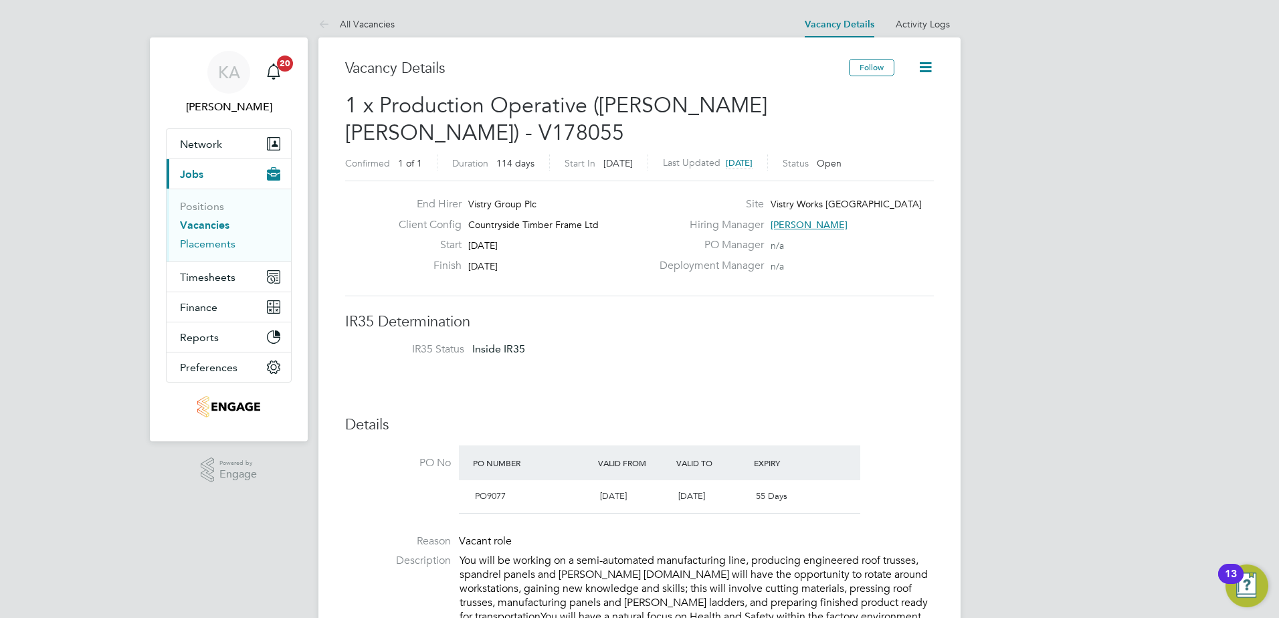
click at [208, 243] on link "Placements" at bounding box center [208, 243] width 56 height 13
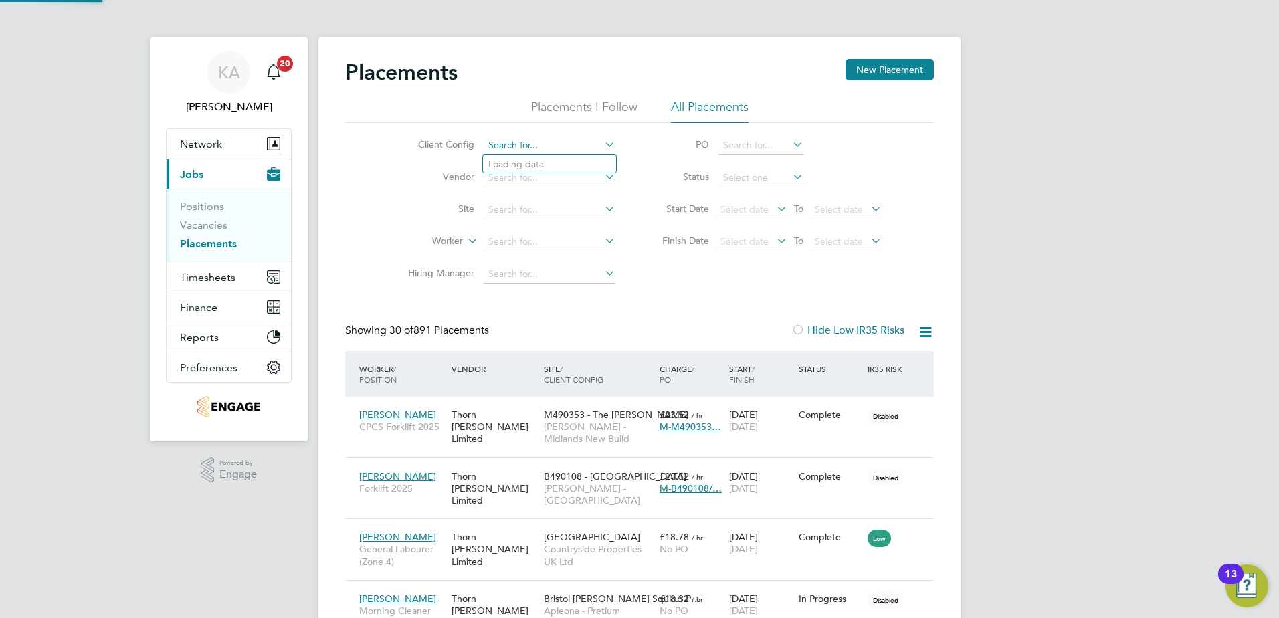
click at [532, 142] on input at bounding box center [550, 145] width 132 height 19
click at [498, 289] on li "Countryside Timber Frame Ltd" at bounding box center [570, 291] width 174 height 18
type input "Countryside Timber Frame Ltd"
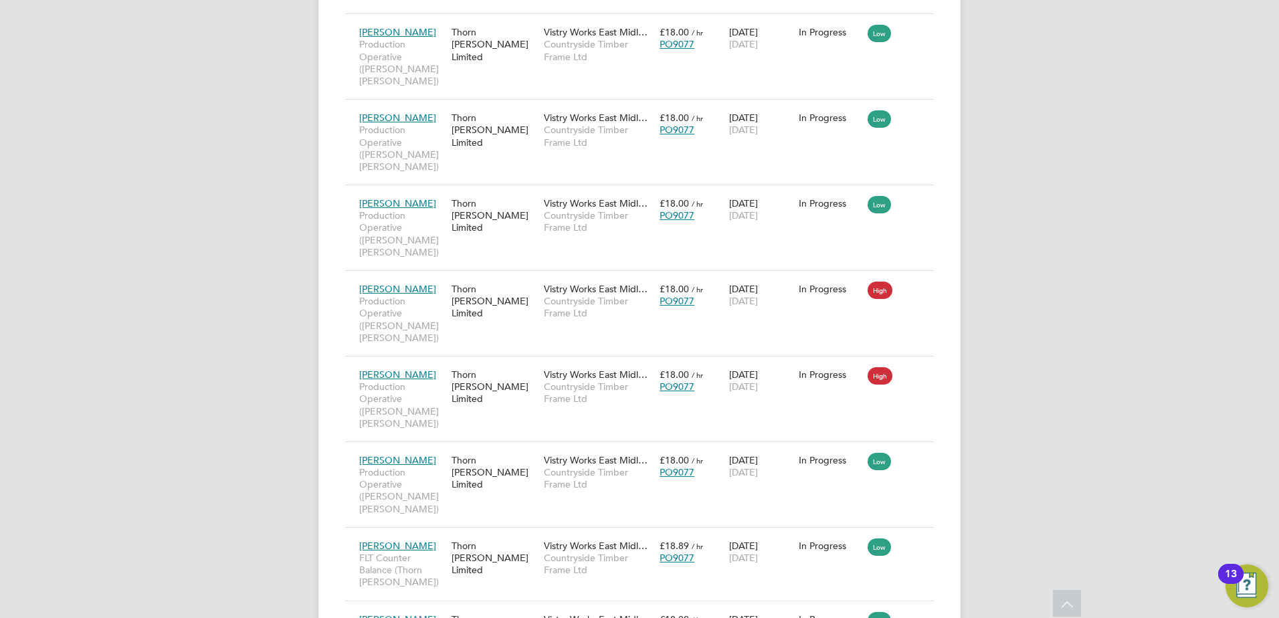
click at [857, 546] on li "Start" at bounding box center [876, 545] width 95 height 19
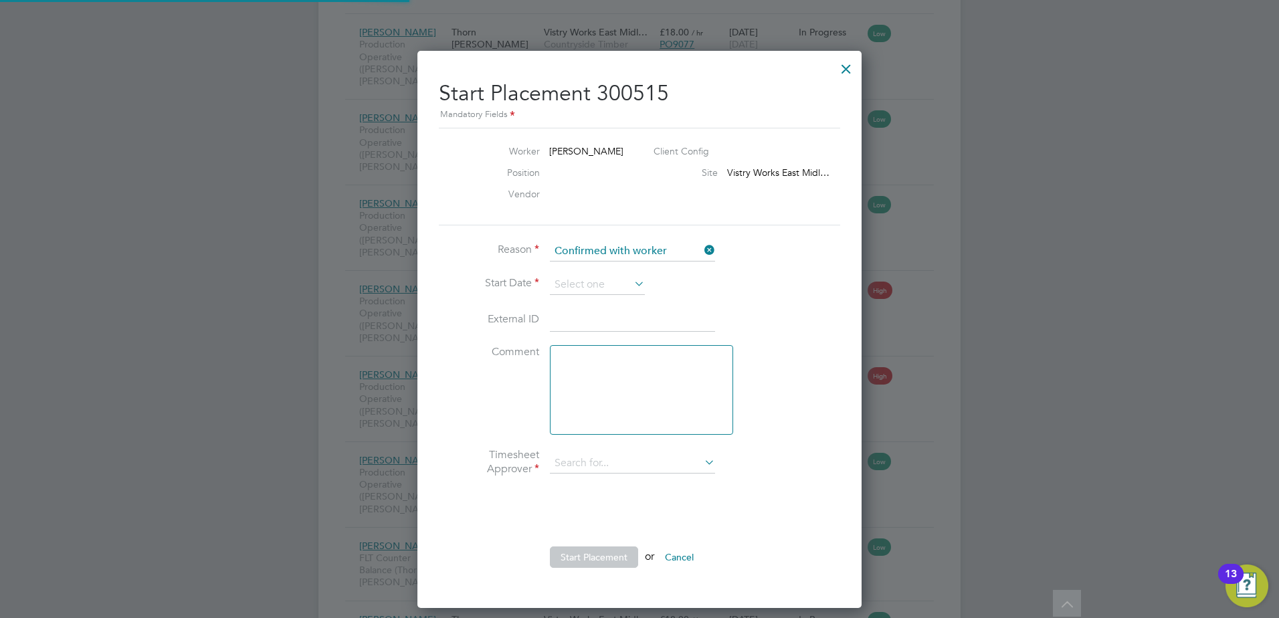
type input "Dave Spiller"
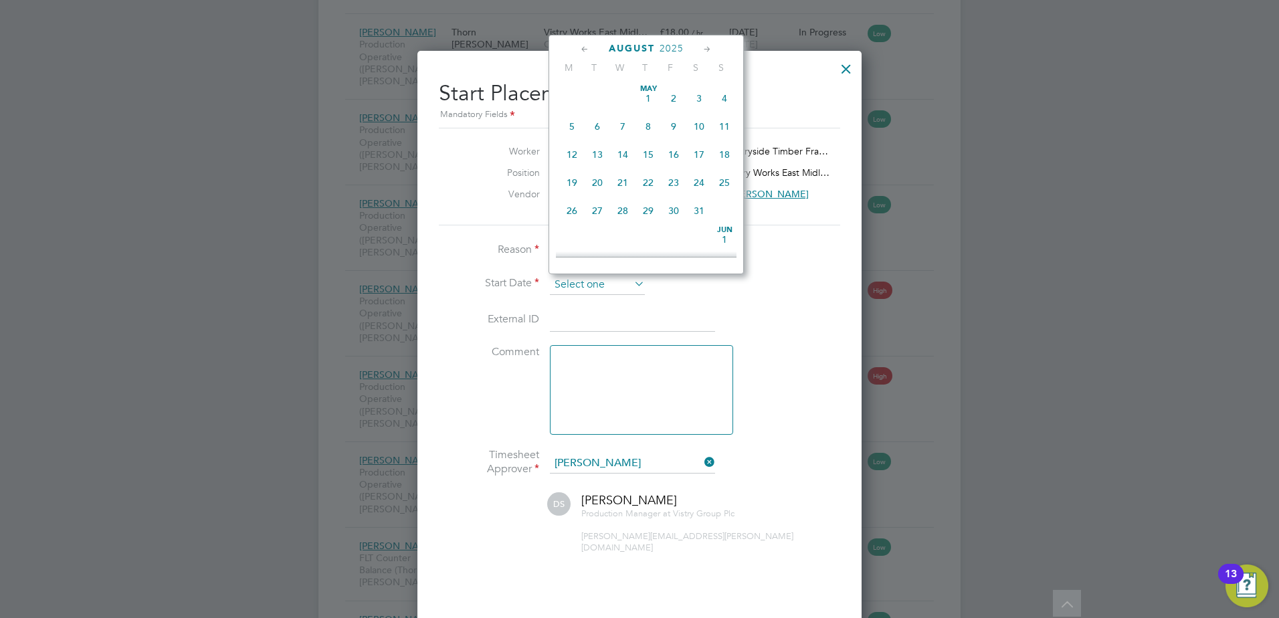
click at [601, 280] on input at bounding box center [597, 285] width 95 height 20
click at [644, 124] on span "7" at bounding box center [647, 114] width 25 height 25
type input "07 Aug 2025"
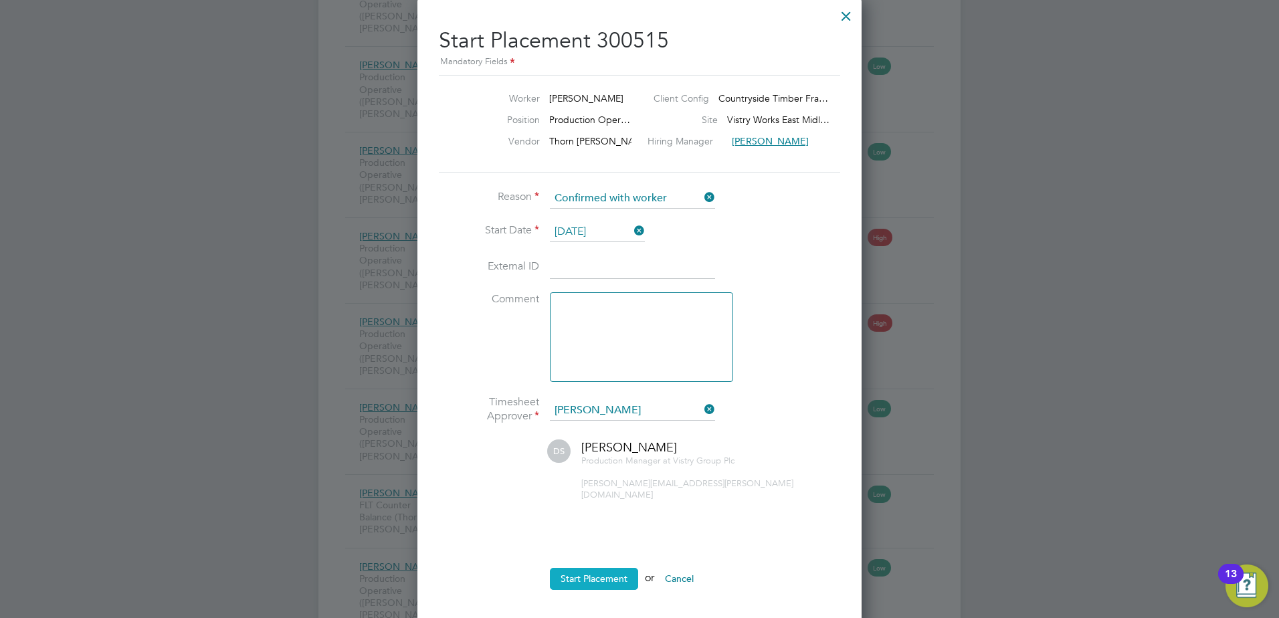
click at [573, 568] on button "Start Placement" at bounding box center [594, 578] width 88 height 21
